Goal: Task Accomplishment & Management: Manage account settings

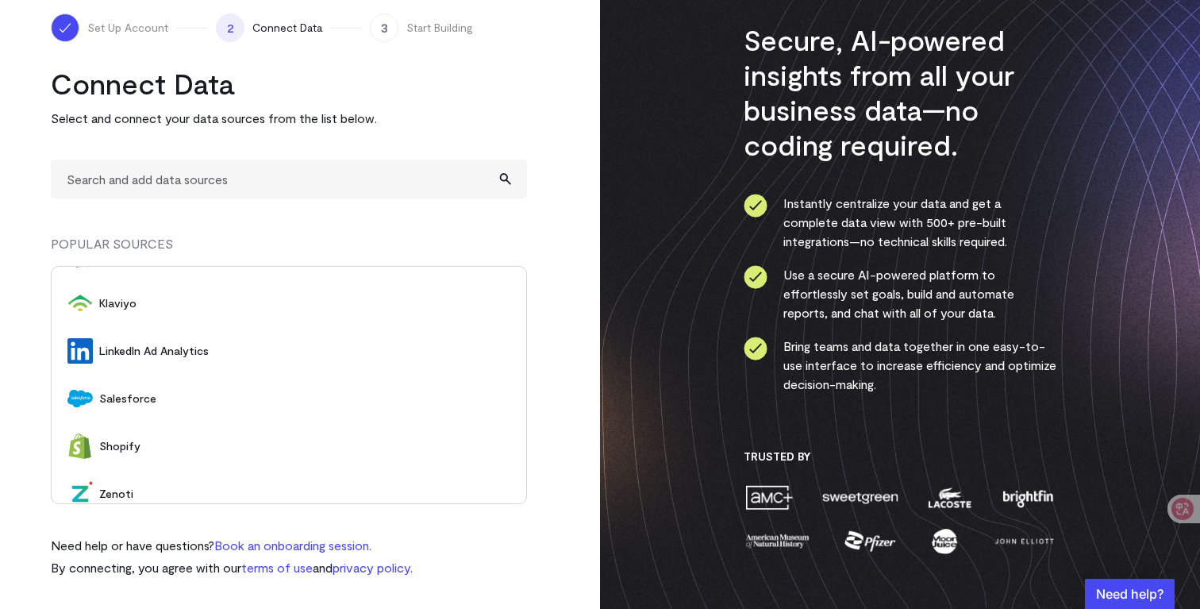
scroll to position [192, 0]
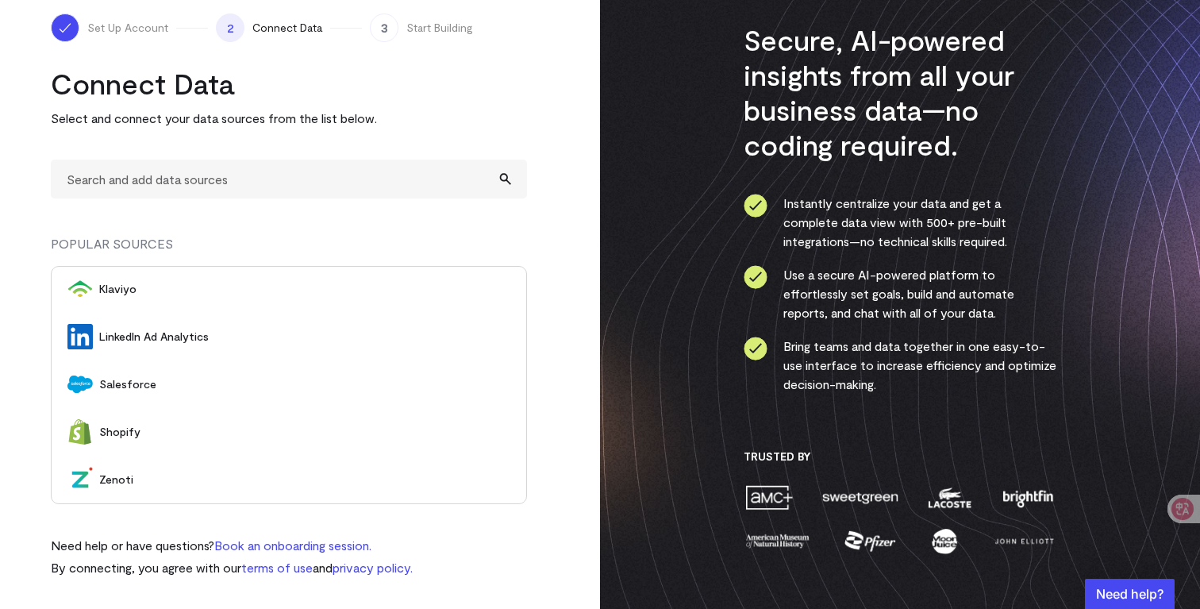
click at [129, 388] on span "Salesforce" at bounding box center [304, 384] width 411 height 16
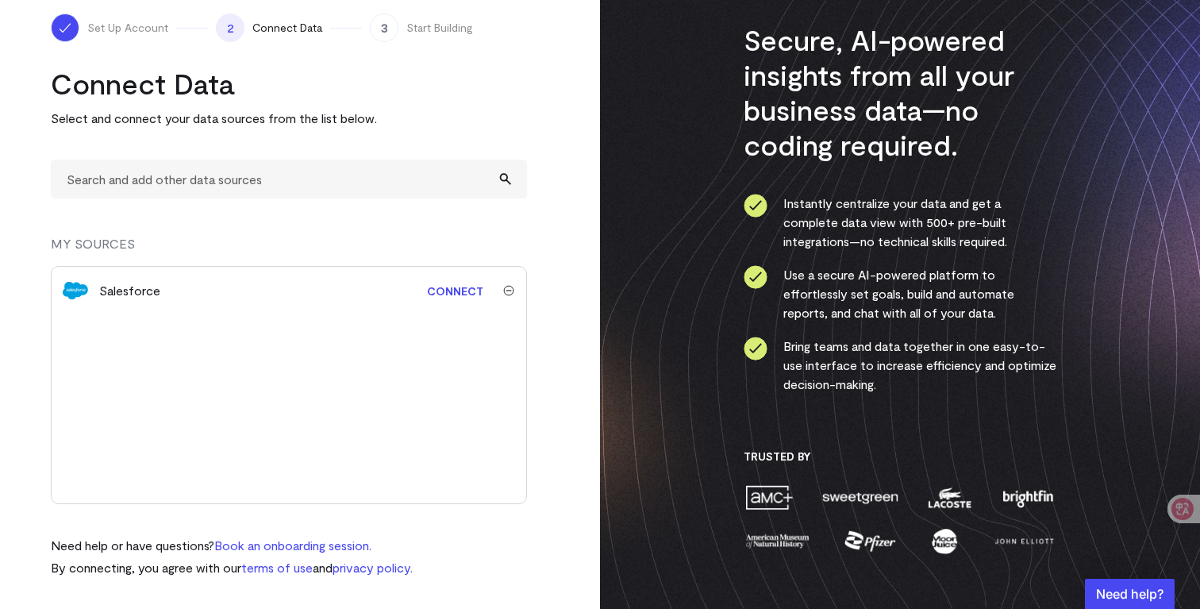
click at [464, 289] on link "Connect" at bounding box center [455, 290] width 72 height 29
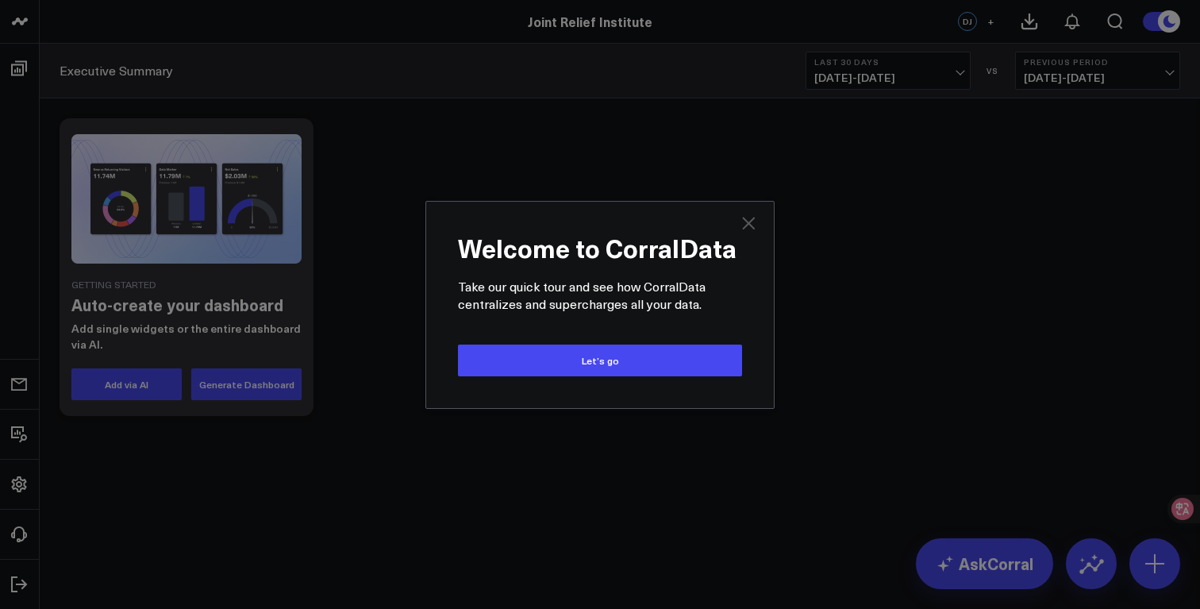
click at [749, 221] on icon "Close" at bounding box center [748, 223] width 13 height 13
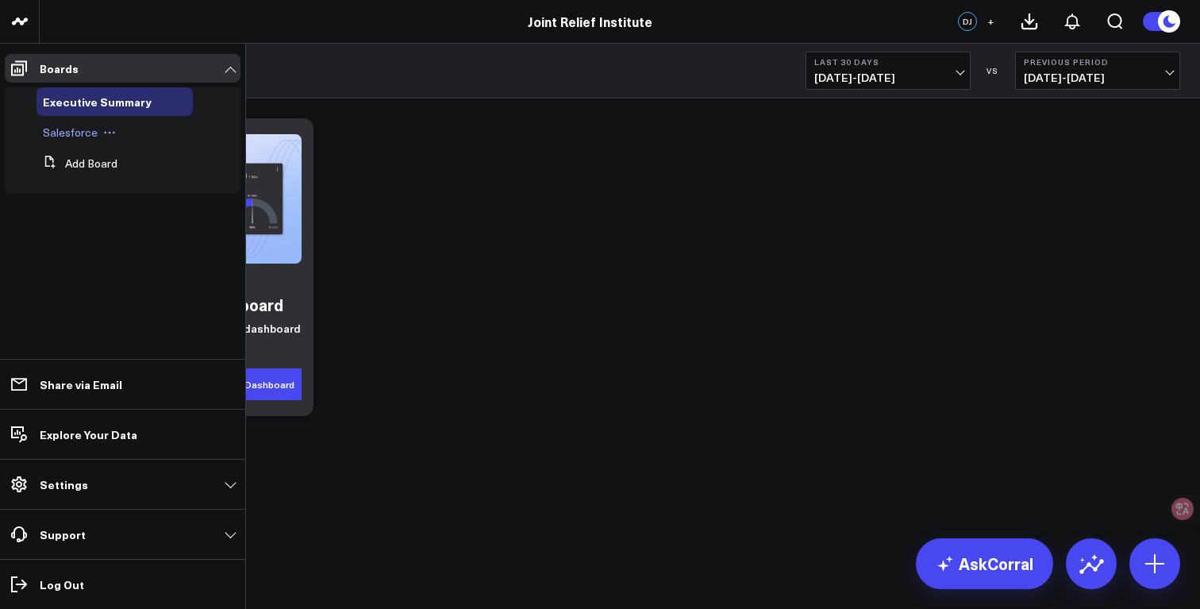
click at [71, 137] on span "Salesforce" at bounding box center [70, 132] width 55 height 15
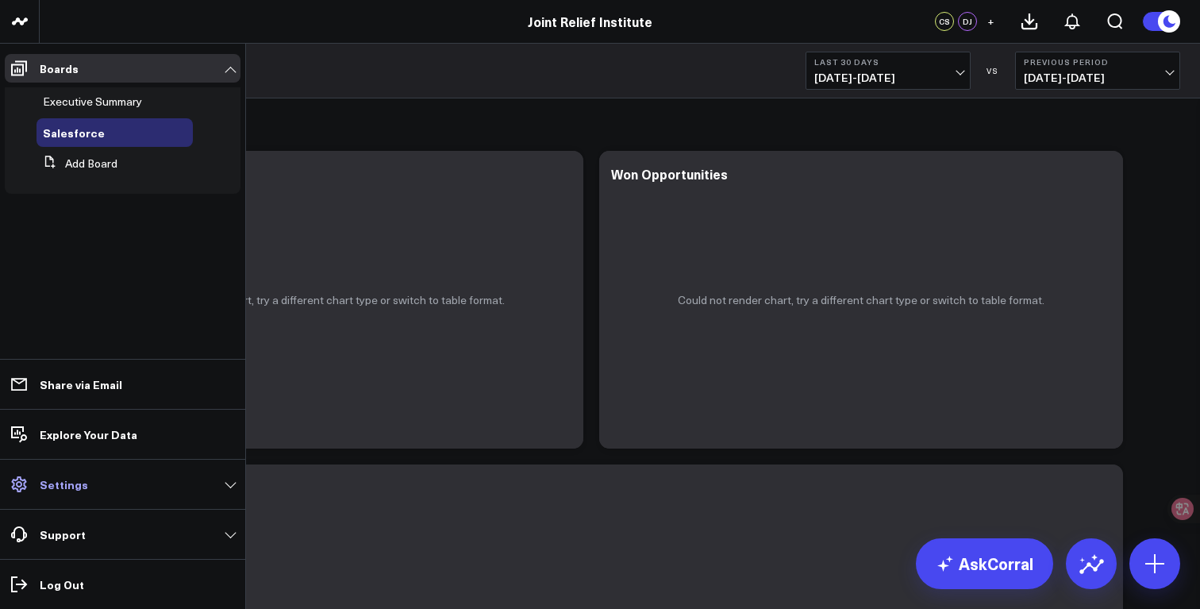
click at [88, 483] on link "Settings" at bounding box center [123, 484] width 236 height 29
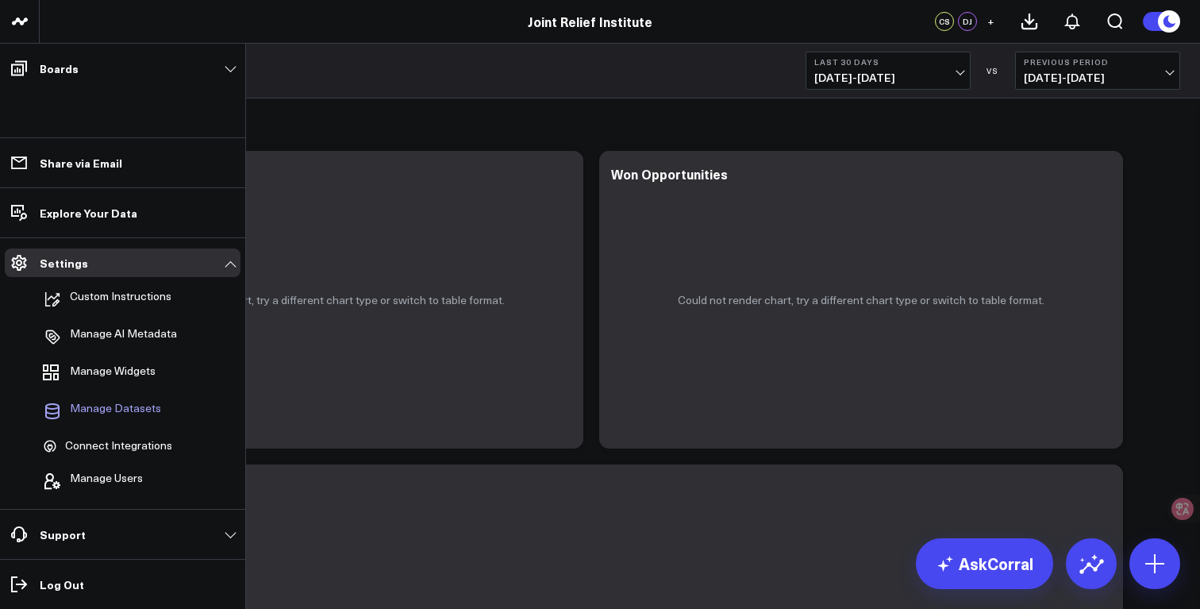
click at [141, 402] on span "Manage Datasets" at bounding box center [115, 411] width 91 height 19
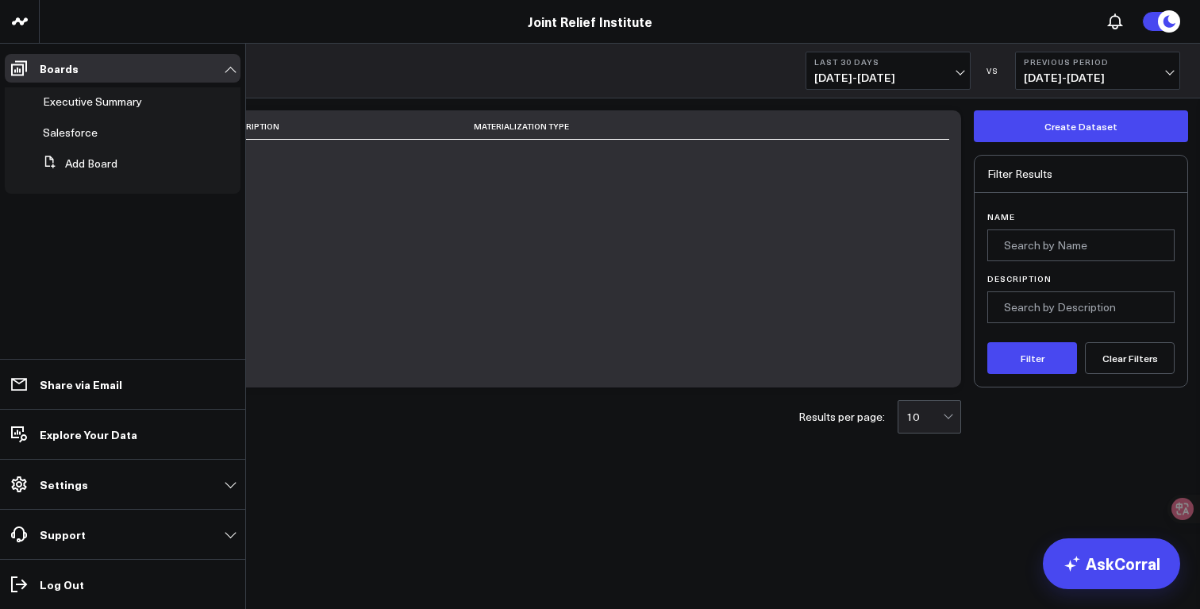
click at [121, 414] on li "Explore Your Data" at bounding box center [122, 434] width 245 height 50
click at [122, 435] on p "Explore Your Data" at bounding box center [89, 434] width 98 height 13
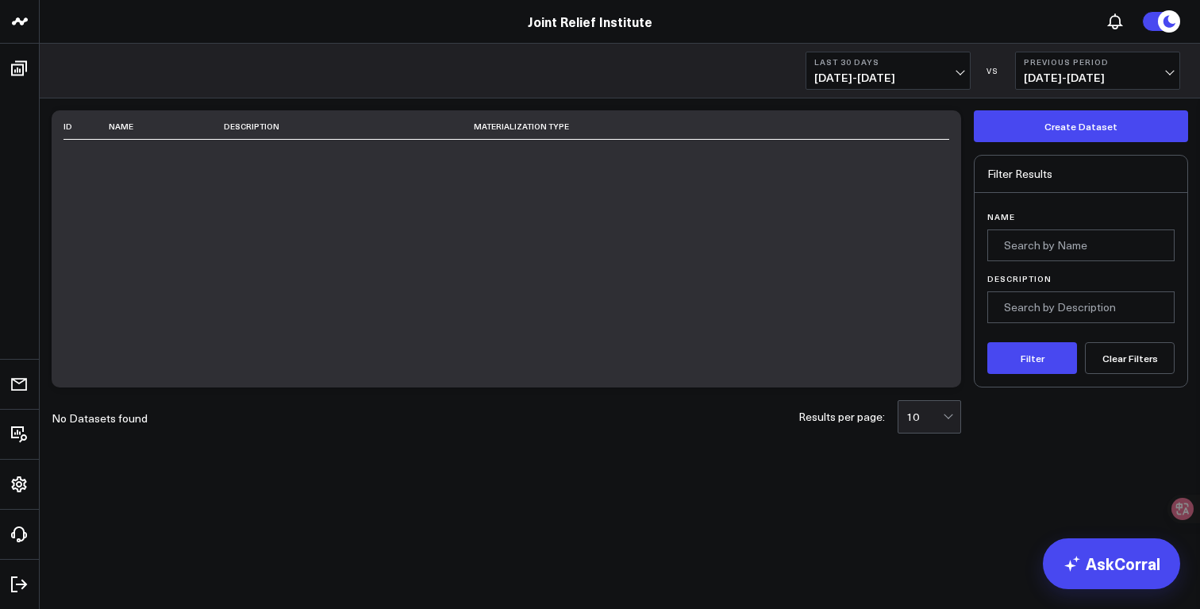
click at [1171, 16] on icon at bounding box center [1168, 21] width 17 height 17
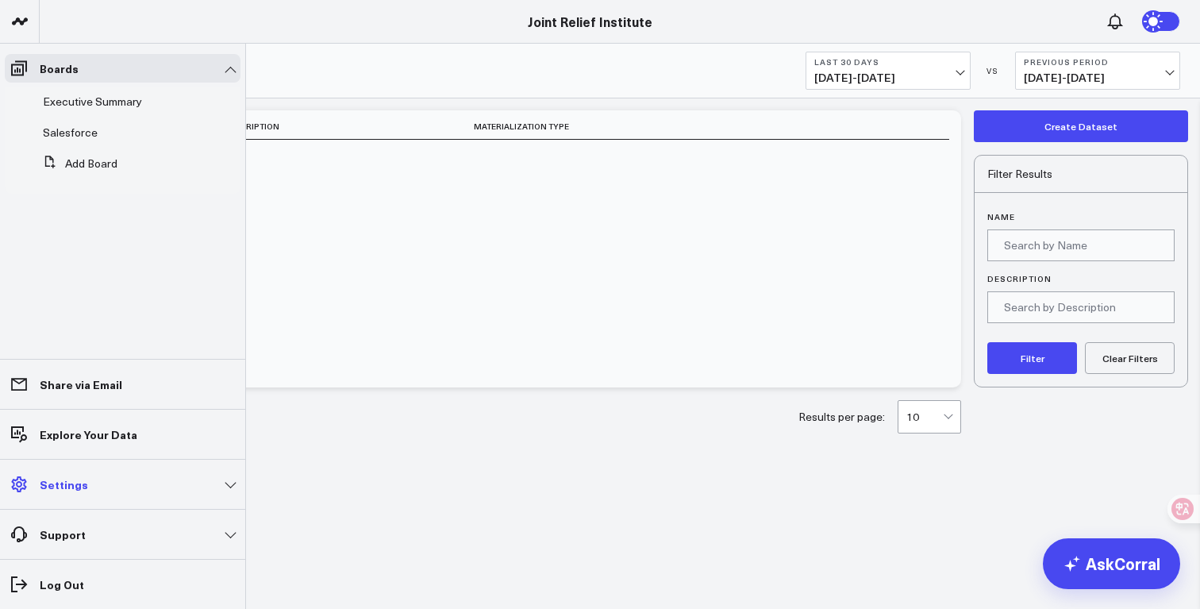
click at [96, 478] on link "Settings" at bounding box center [123, 484] width 236 height 29
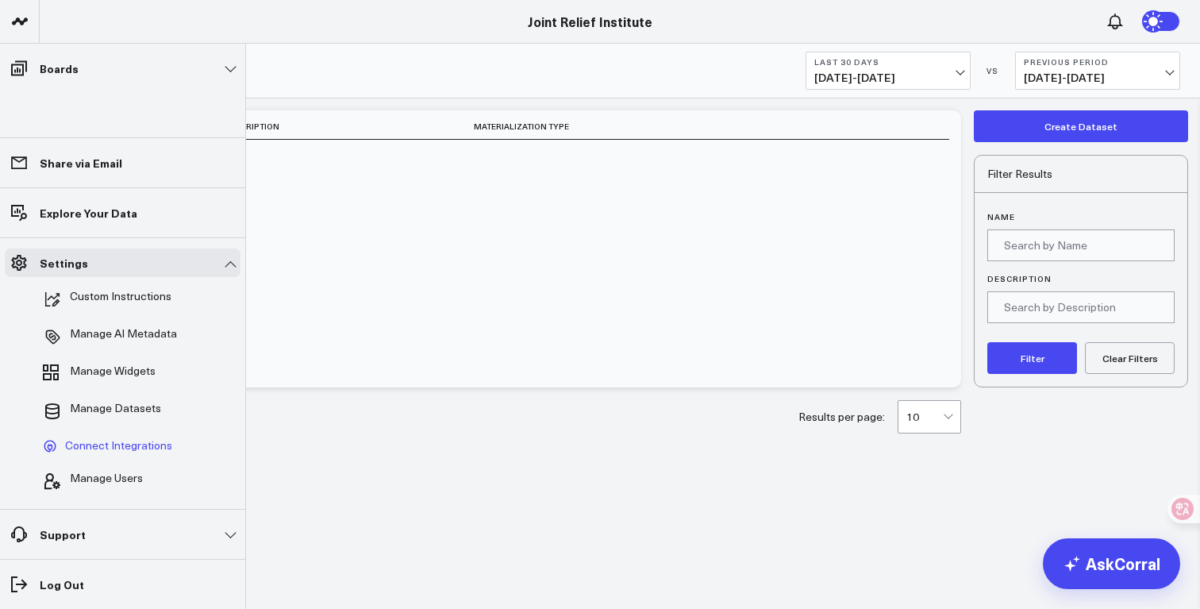
click at [116, 441] on span "Connect Integrations" at bounding box center [118, 446] width 107 height 14
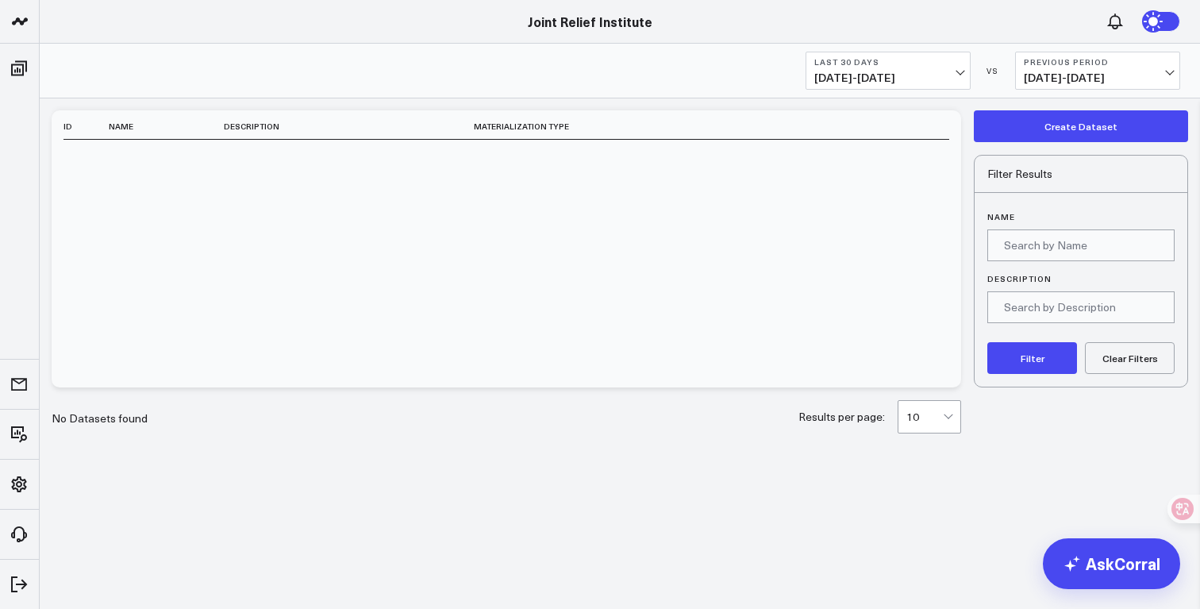
click at [519, 327] on div "ID Name Description Materialization Type" at bounding box center [507, 248] width 910 height 277
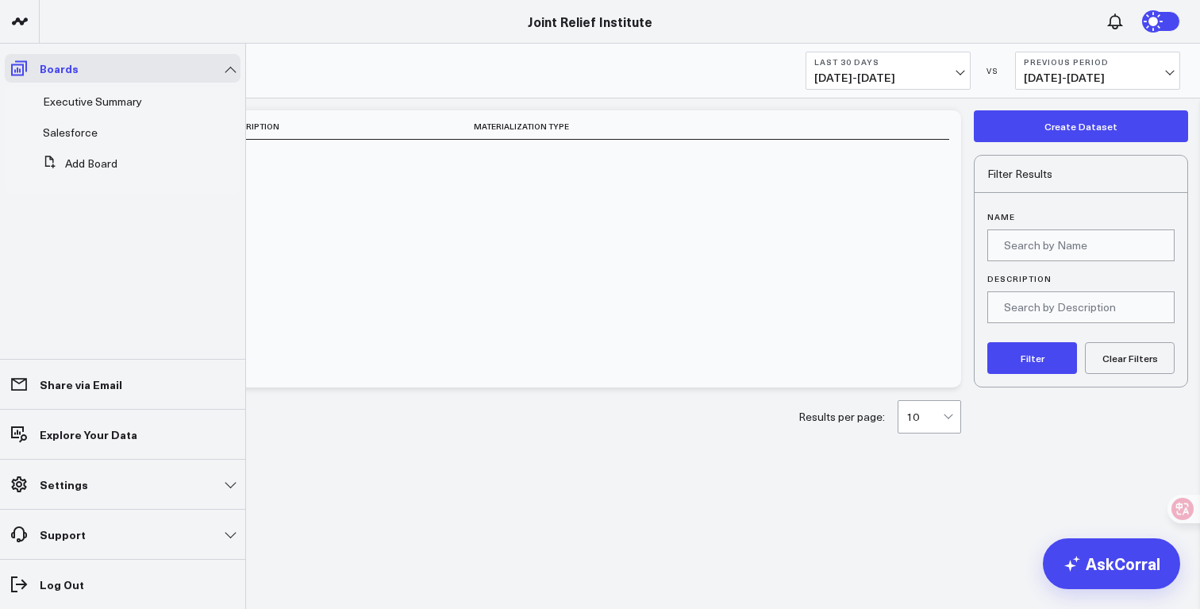
click at [17, 71] on icon at bounding box center [19, 68] width 19 height 19
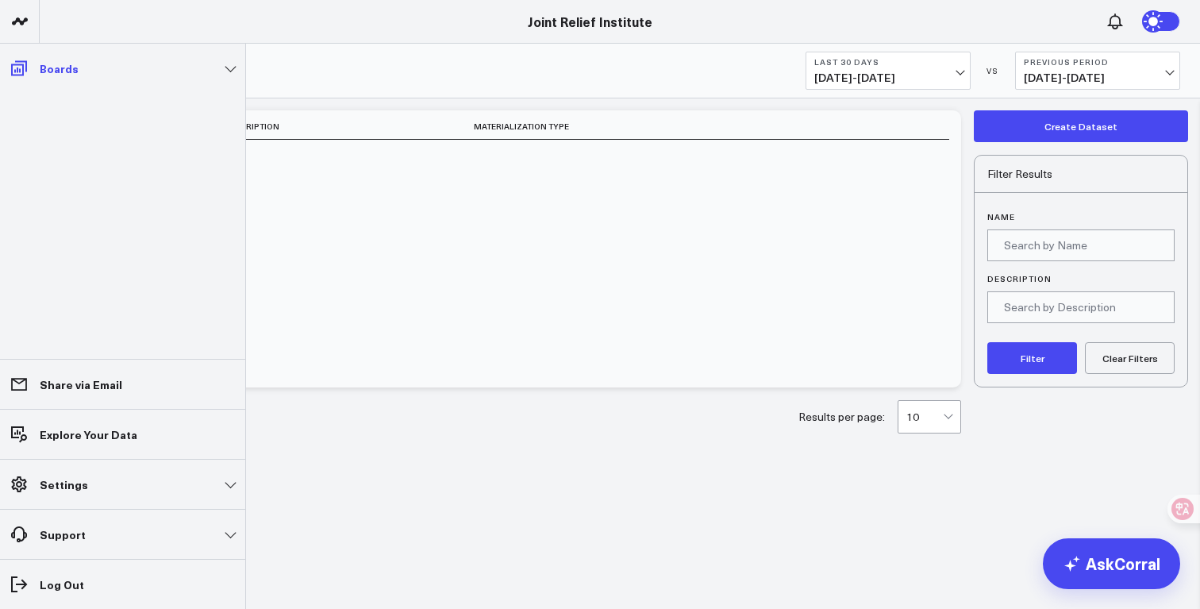
click at [44, 57] on link "Boards" at bounding box center [123, 68] width 236 height 29
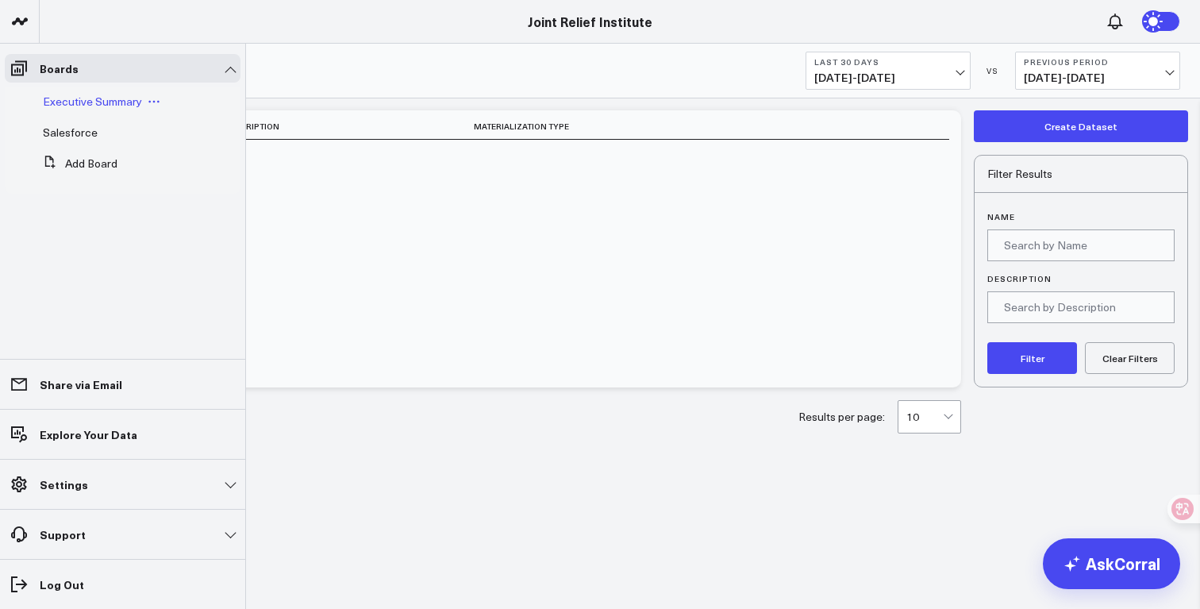
click at [52, 95] on span "Executive Summary" at bounding box center [92, 101] width 99 height 15
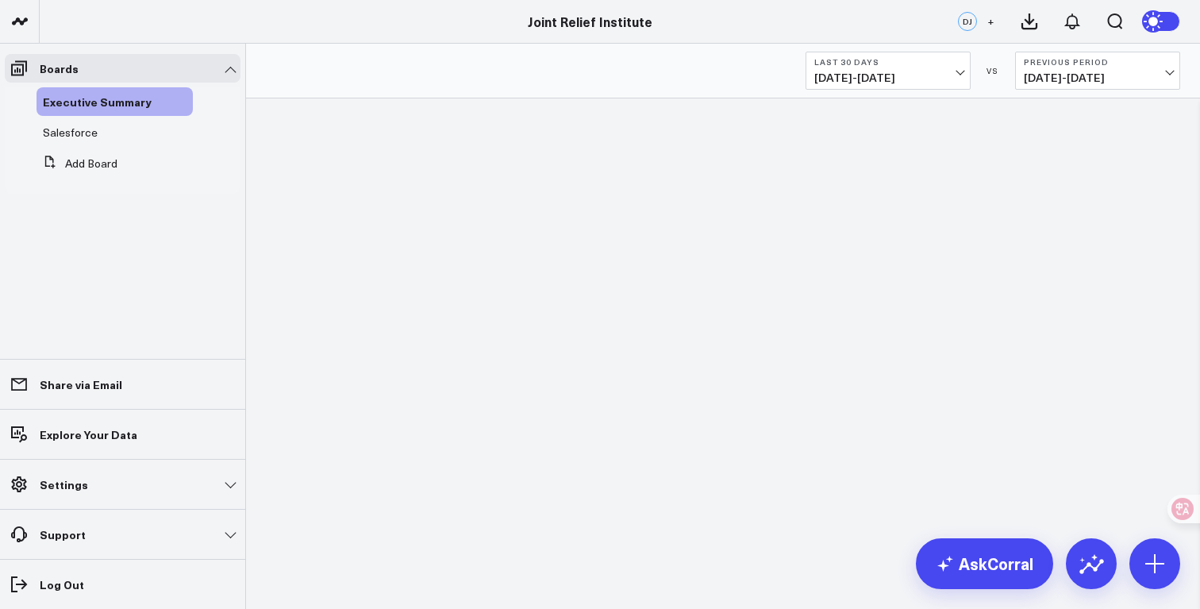
click at [6, 53] on li "Boards Executive Summary Salesforce Add Board" at bounding box center [122, 129] width 245 height 170
click at [54, 129] on span "Salesforce" at bounding box center [70, 132] width 55 height 15
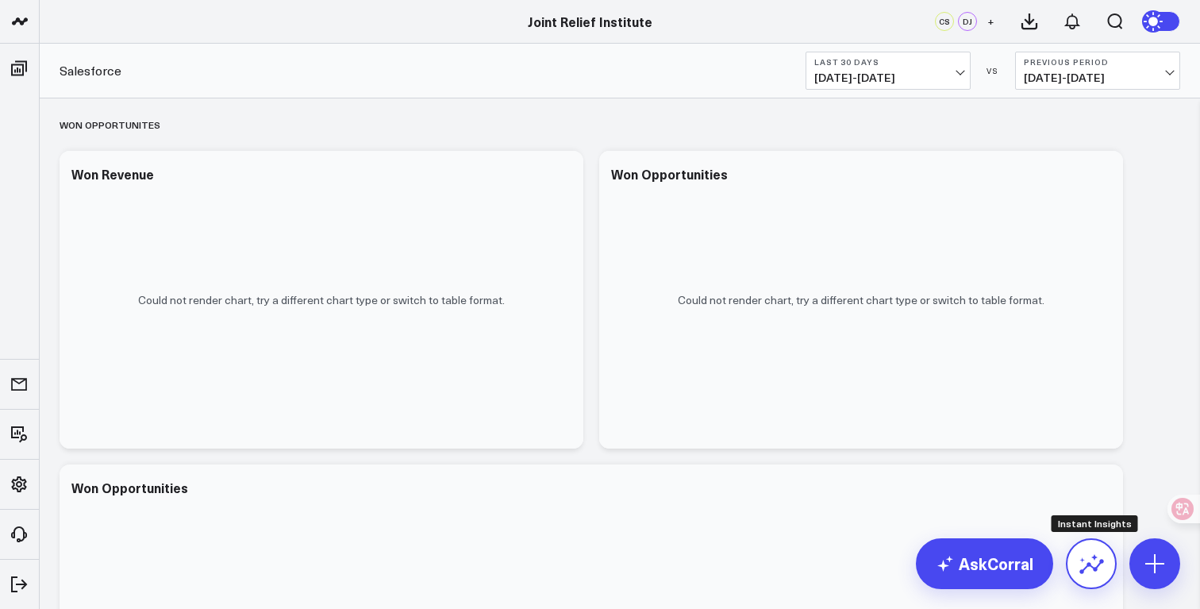
click at [1092, 577] on button at bounding box center [1091, 563] width 51 height 51
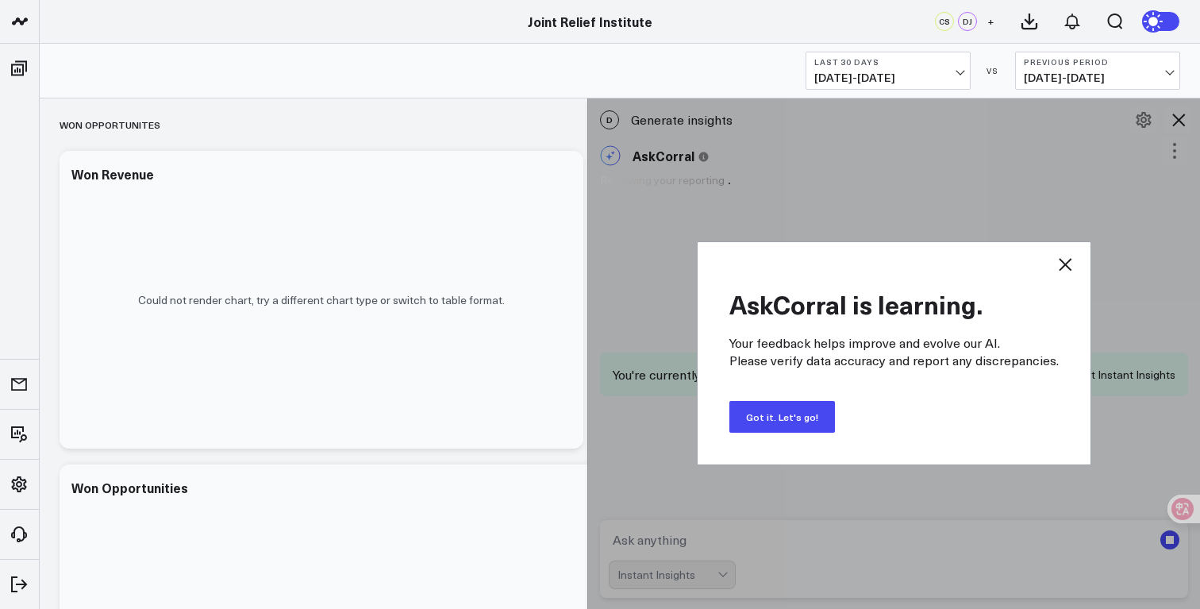
click at [787, 417] on button "Got it. Let's go!" at bounding box center [782, 417] width 106 height 32
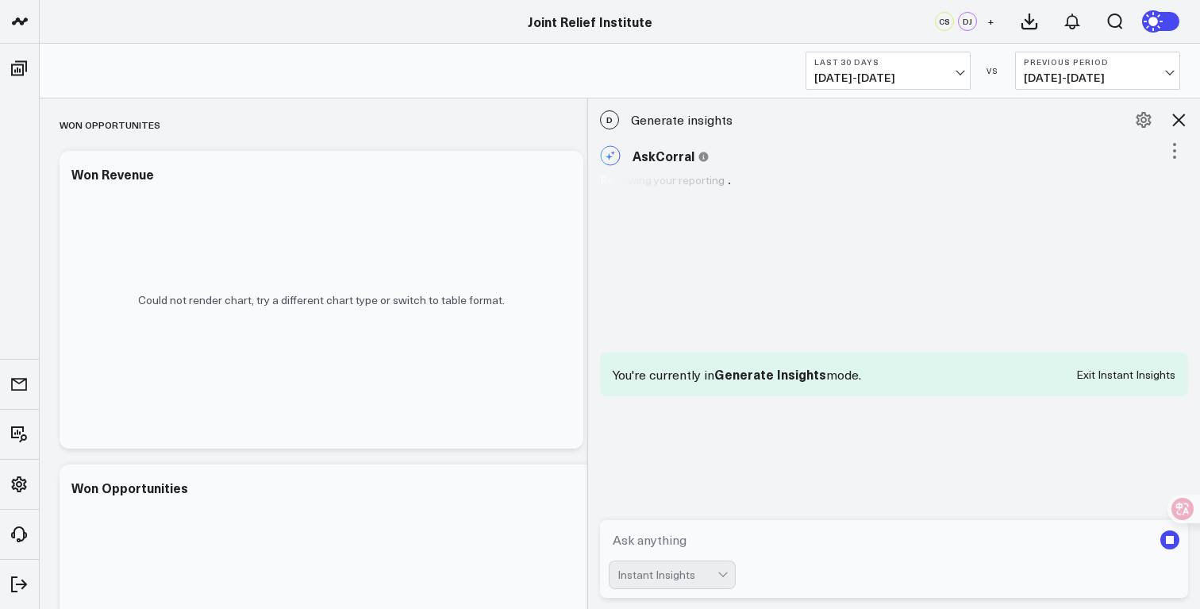
click at [1180, 120] on icon at bounding box center [1178, 119] width 19 height 19
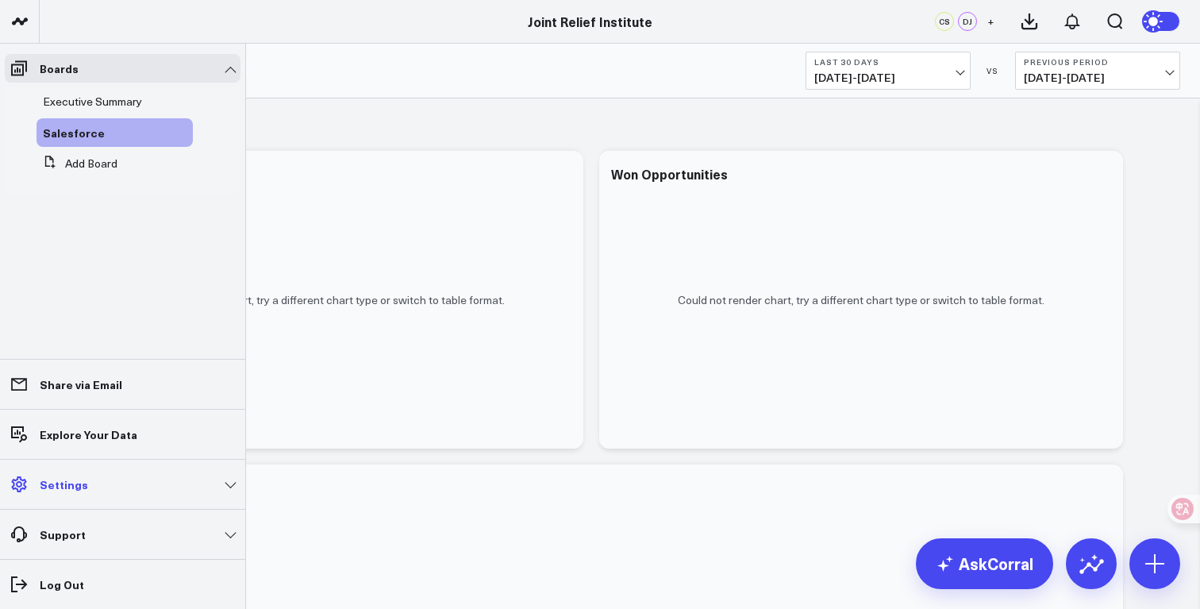
click at [58, 486] on p "Settings" at bounding box center [64, 484] width 48 height 13
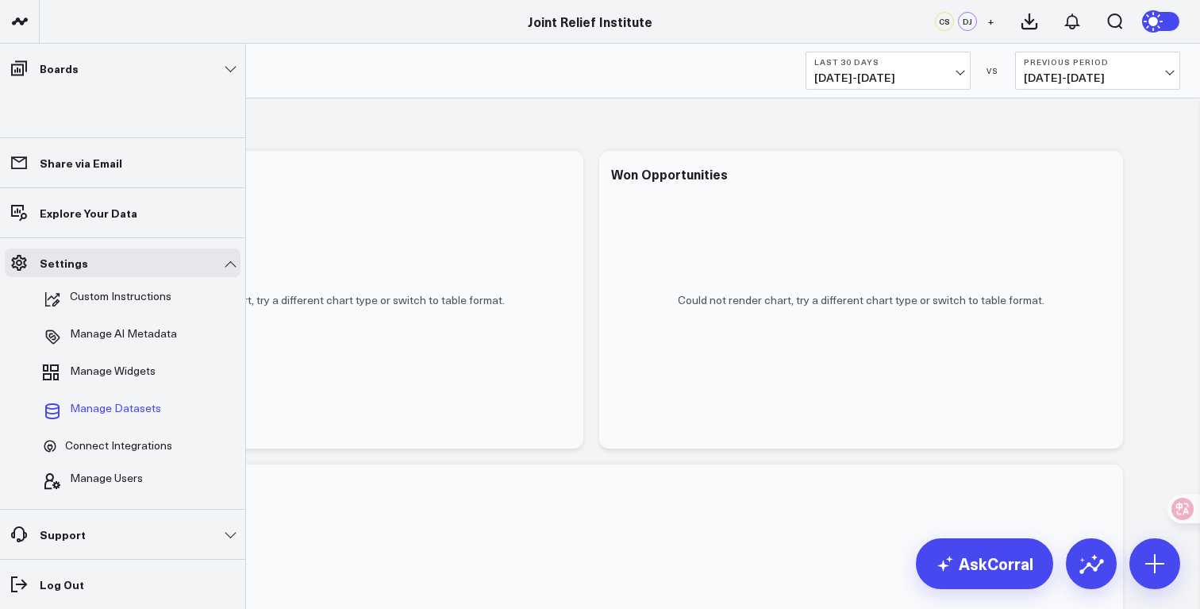
click at [120, 406] on span "Manage Datasets" at bounding box center [115, 411] width 91 height 19
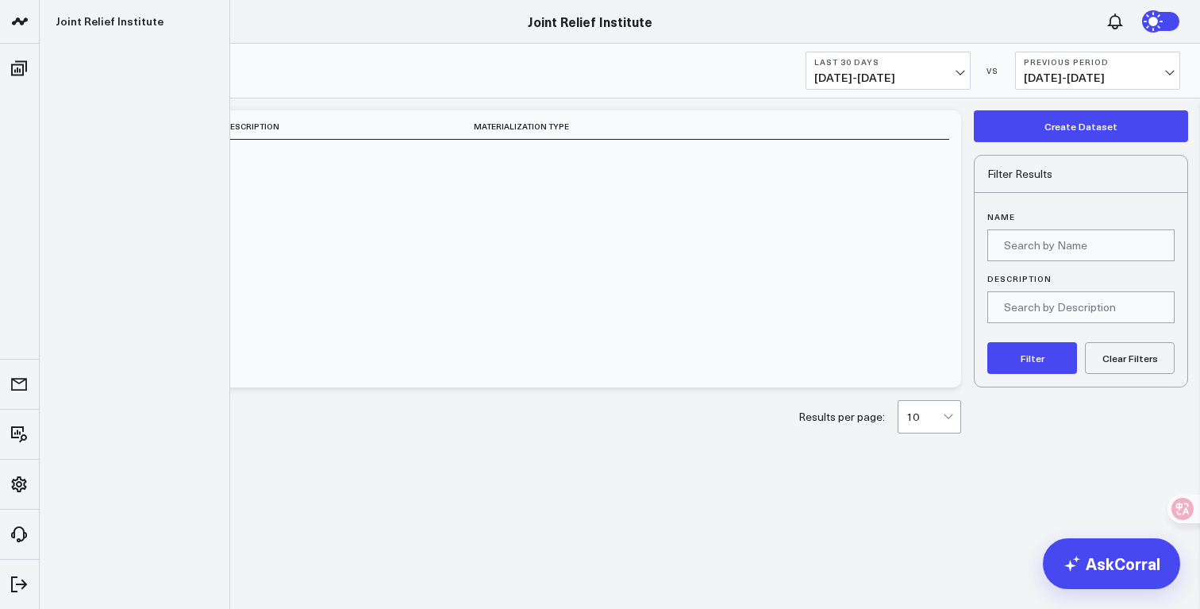
click at [17, 26] on icon at bounding box center [19, 21] width 19 height 19
